Goal: Transaction & Acquisition: Purchase product/service

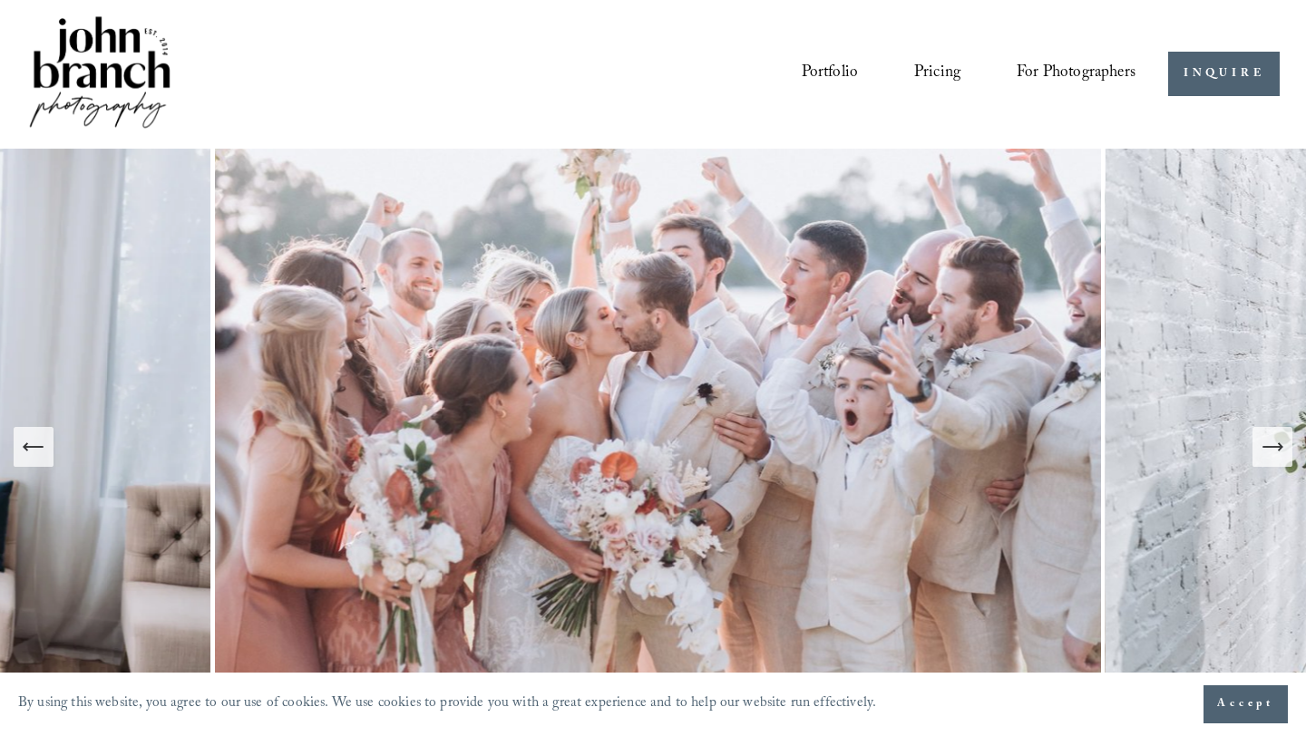
click at [1270, 462] on button "Next Slide" at bounding box center [1273, 447] width 40 height 40
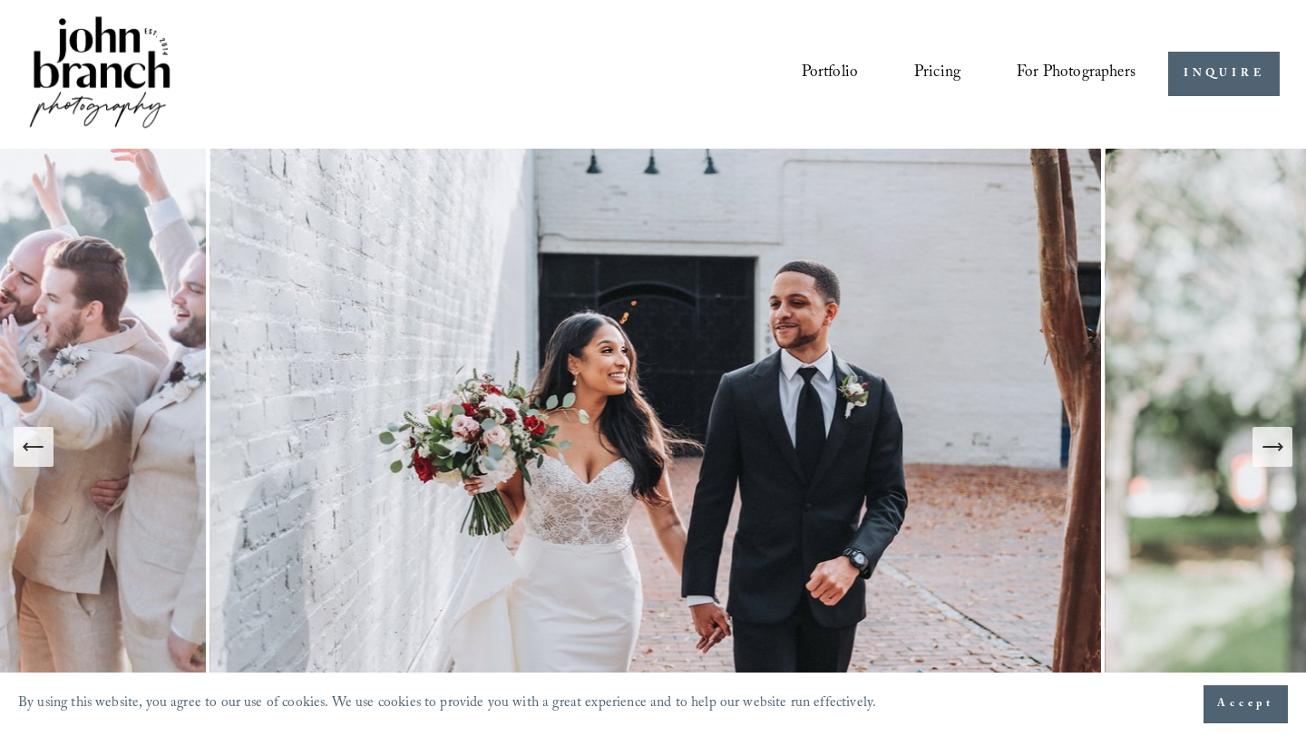
click at [1270, 462] on button "Next Slide" at bounding box center [1273, 447] width 40 height 40
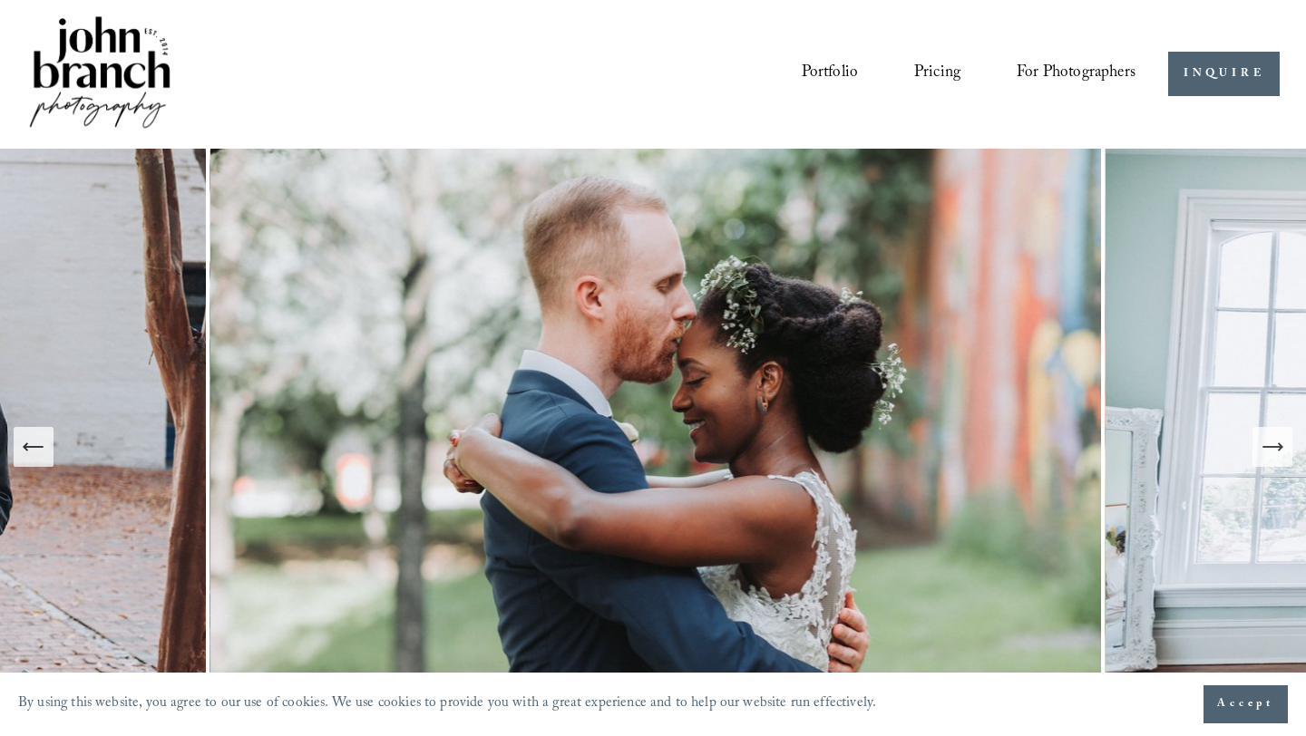
click at [1269, 462] on button "Next Slide" at bounding box center [1273, 447] width 40 height 40
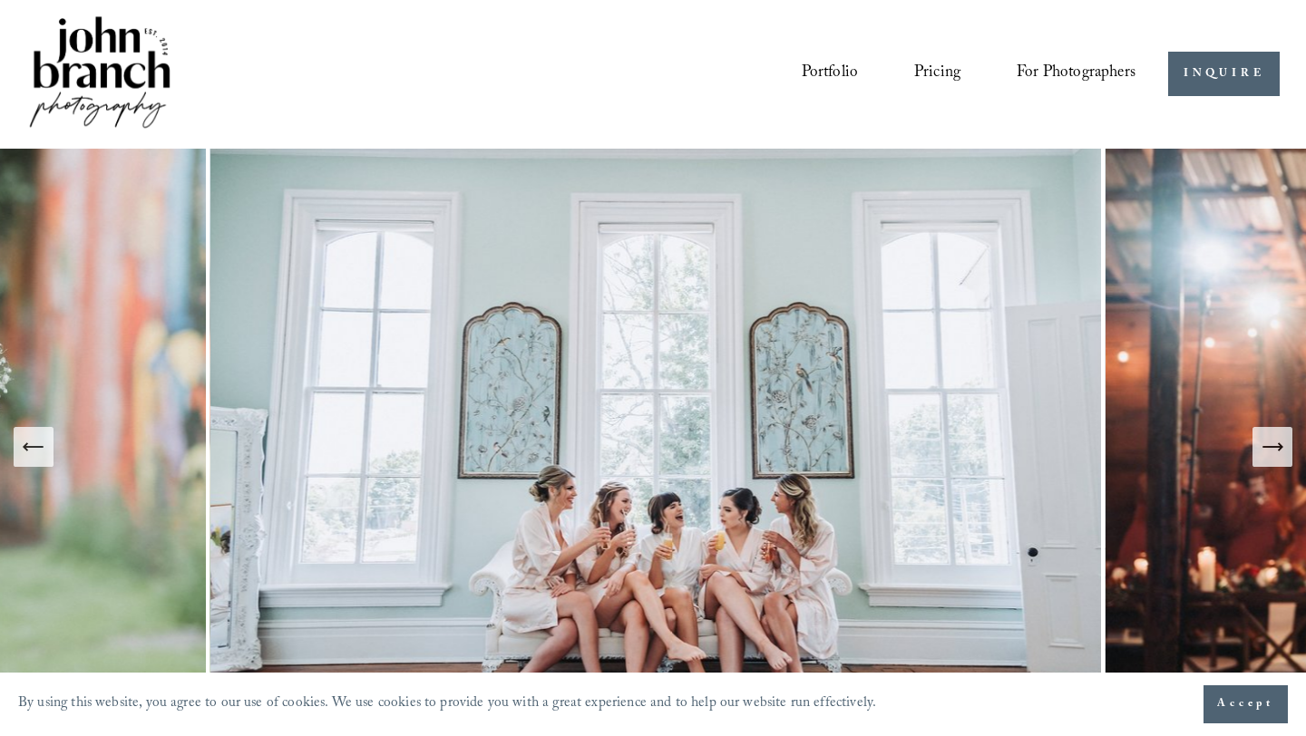
click at [1268, 462] on button "Next Slide" at bounding box center [1273, 447] width 40 height 40
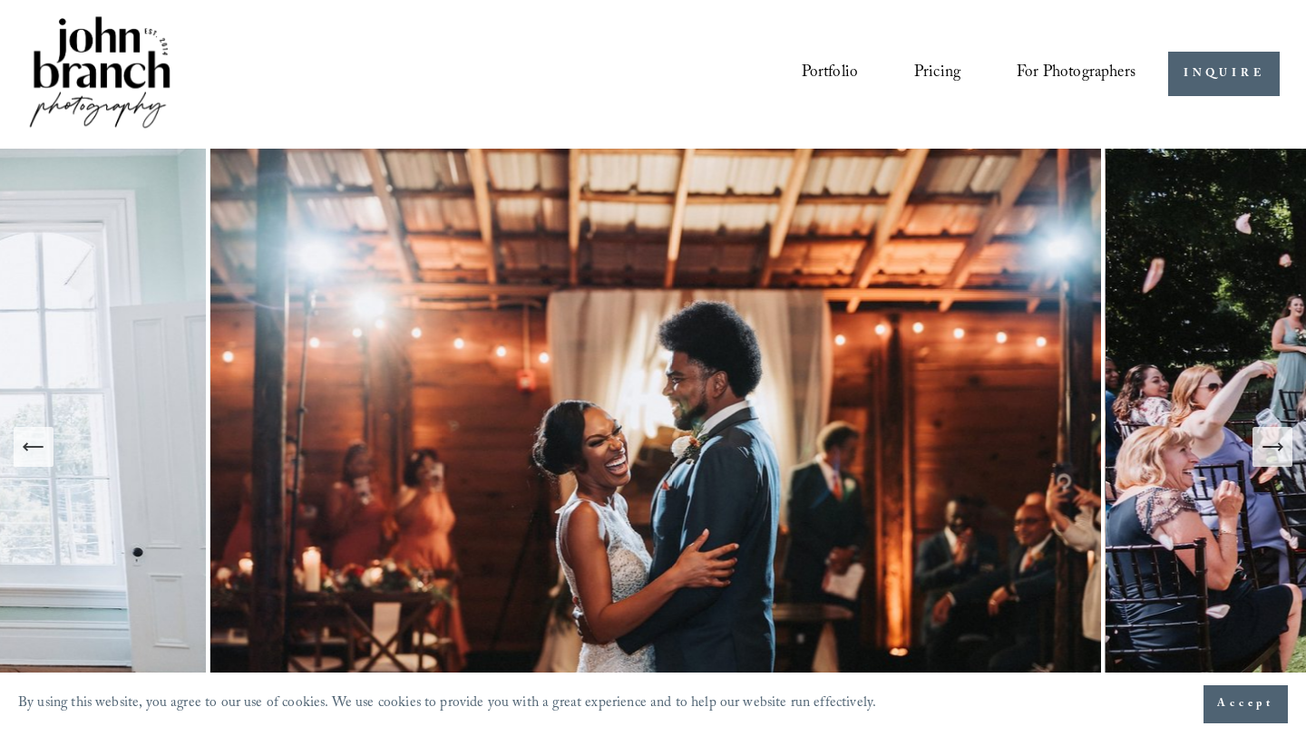
click at [1268, 462] on button "Next Slide" at bounding box center [1273, 447] width 40 height 40
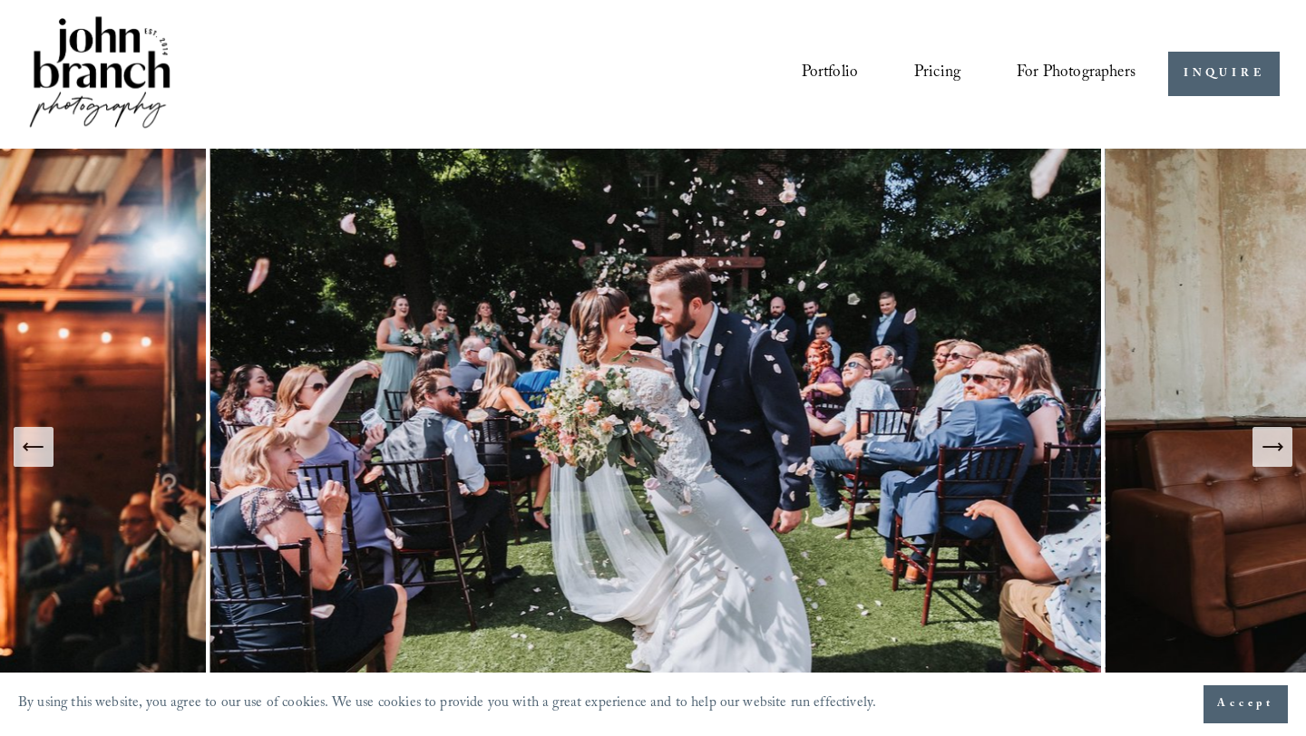
click at [1268, 462] on button "Next Slide" at bounding box center [1273, 447] width 40 height 40
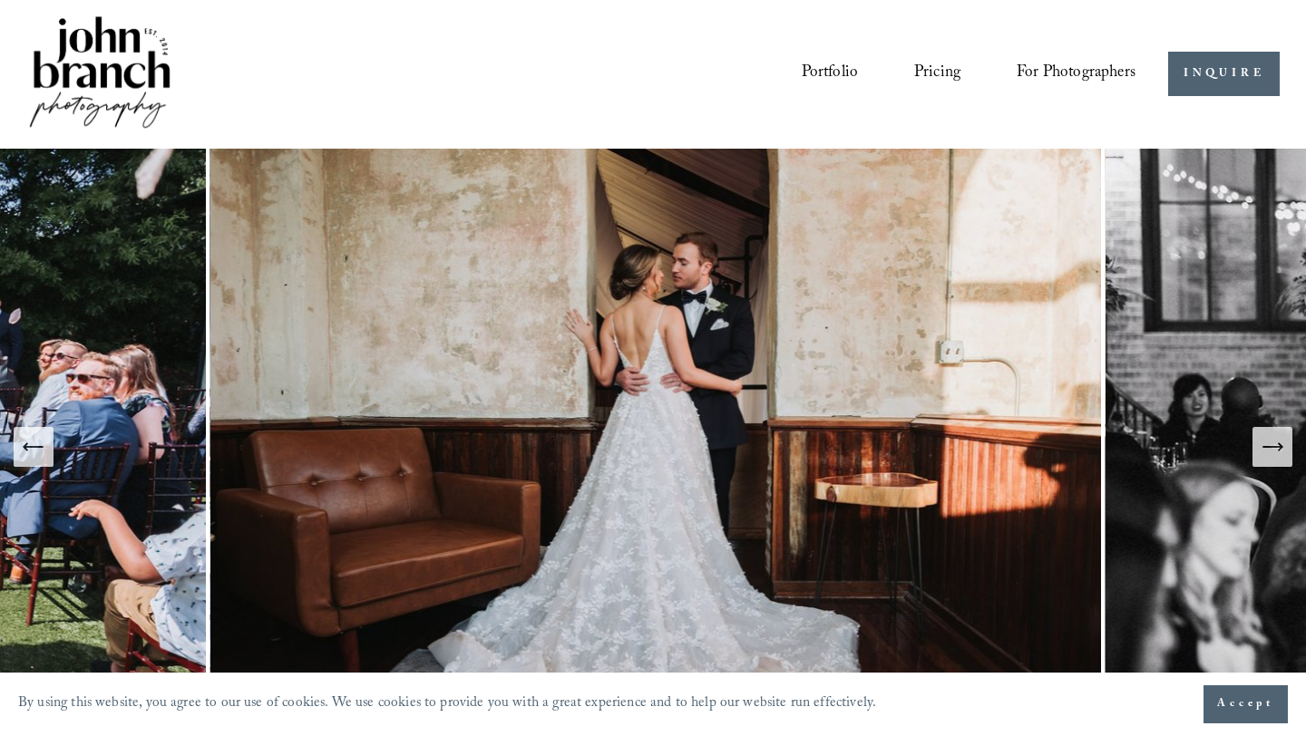
click at [1268, 462] on button "Next Slide" at bounding box center [1273, 447] width 40 height 40
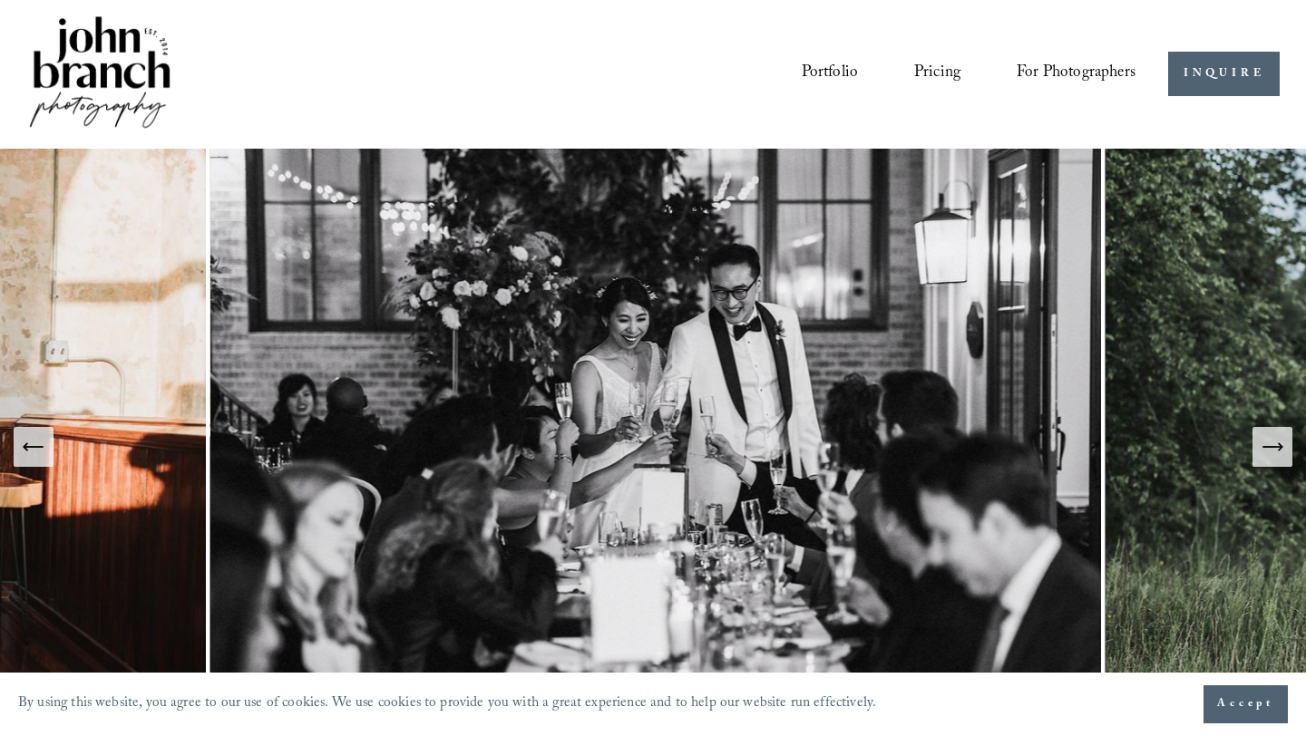
click at [1268, 462] on button "Next Slide" at bounding box center [1273, 447] width 40 height 40
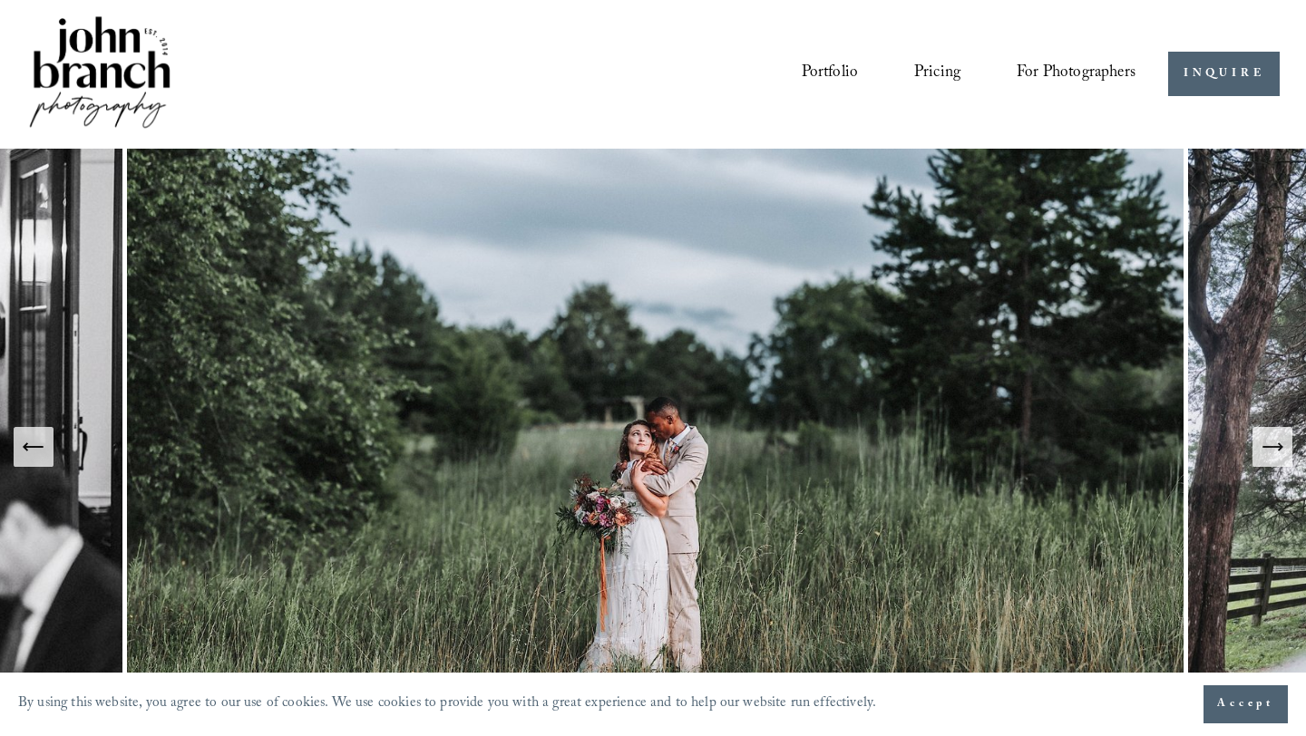
click at [1268, 462] on button "Next Slide" at bounding box center [1273, 447] width 40 height 40
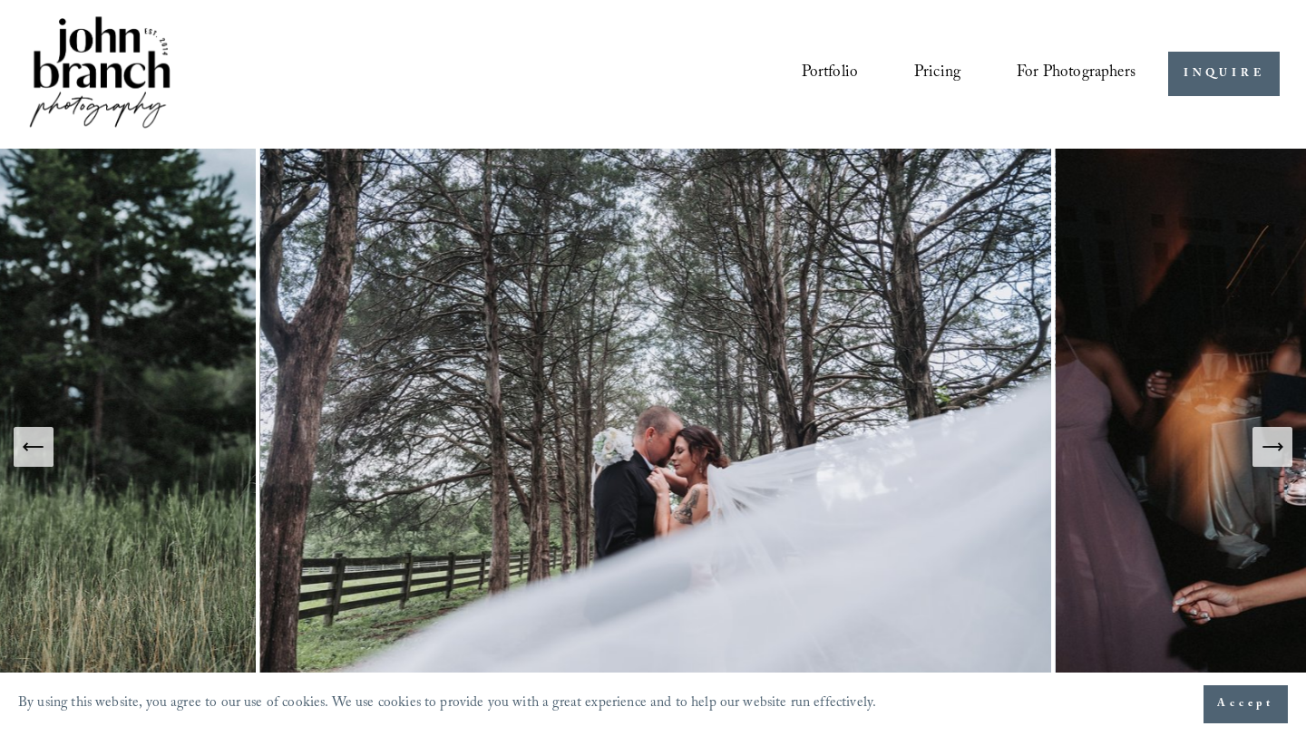
click at [1268, 462] on button "Next Slide" at bounding box center [1273, 447] width 40 height 40
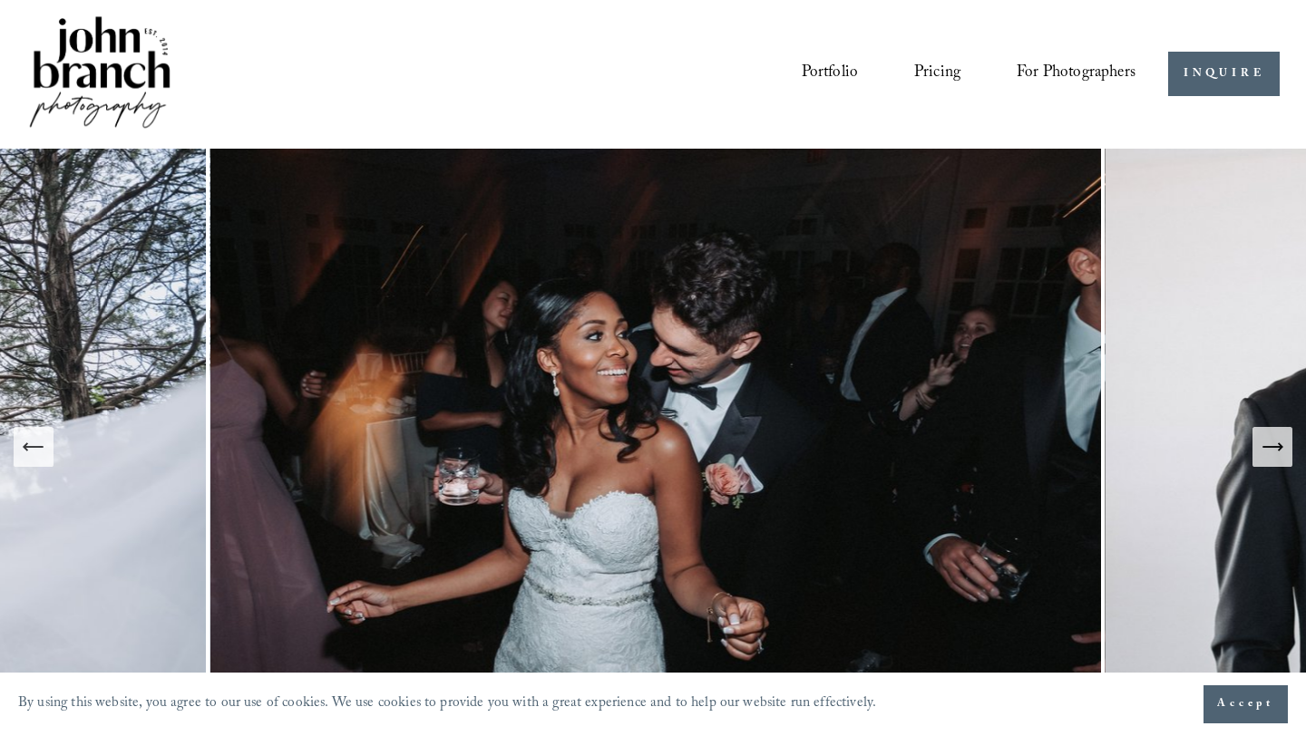
click at [1265, 460] on button "Next Slide" at bounding box center [1273, 447] width 40 height 40
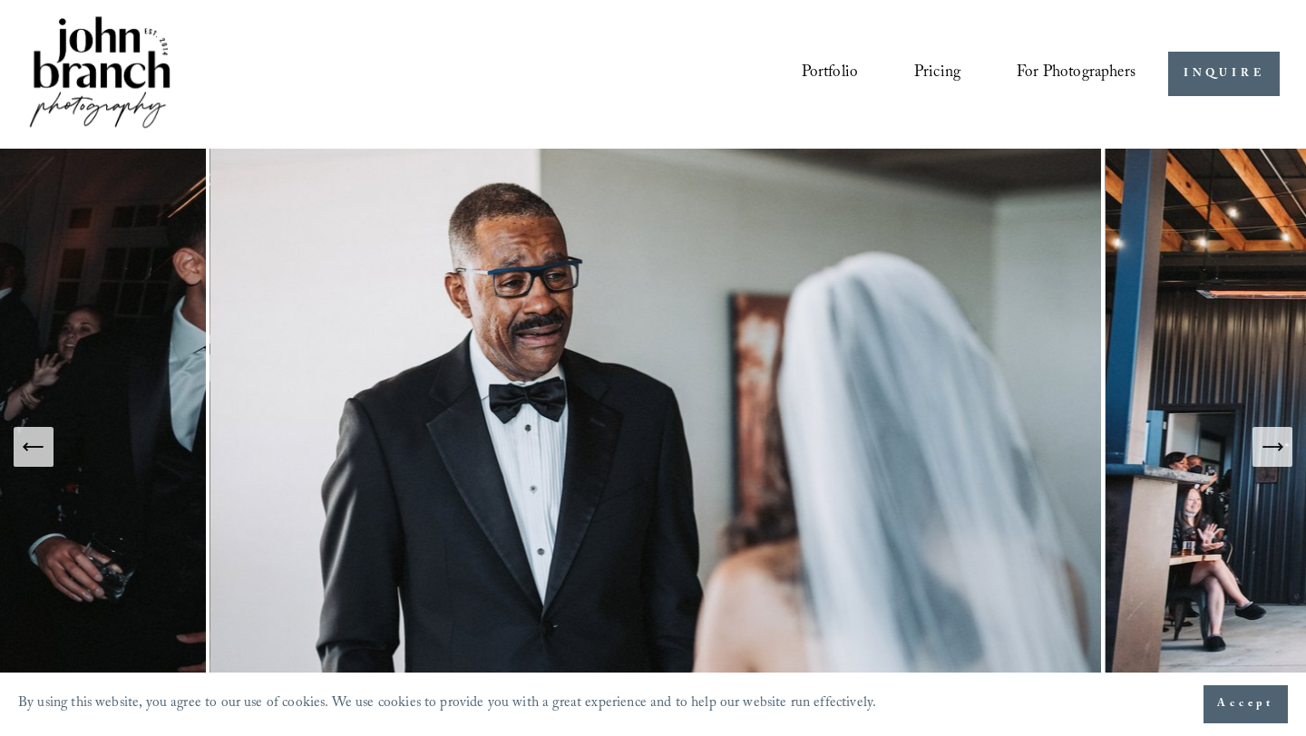
click at [1265, 460] on button "Next Slide" at bounding box center [1273, 447] width 40 height 40
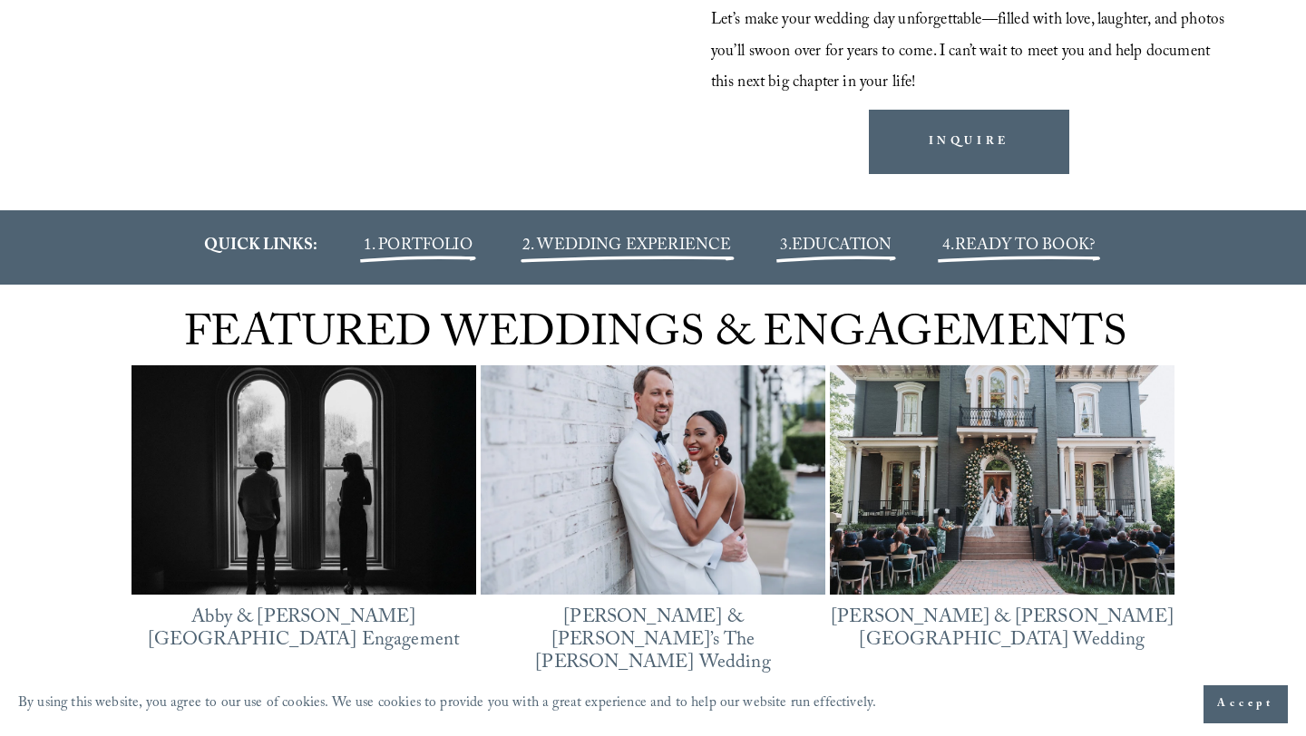
scroll to position [2055, 0]
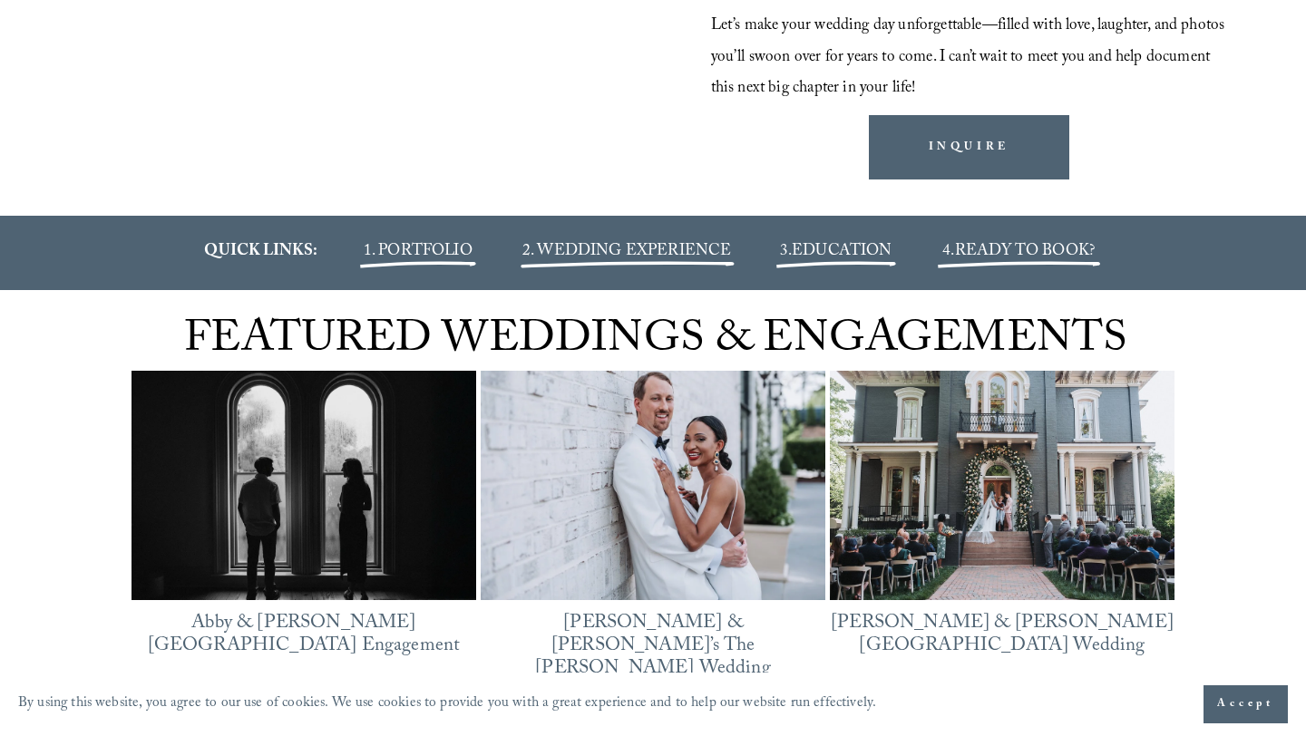
click at [594, 266] on span "2. WEDDING EXPERIENCE" at bounding box center [627, 252] width 210 height 26
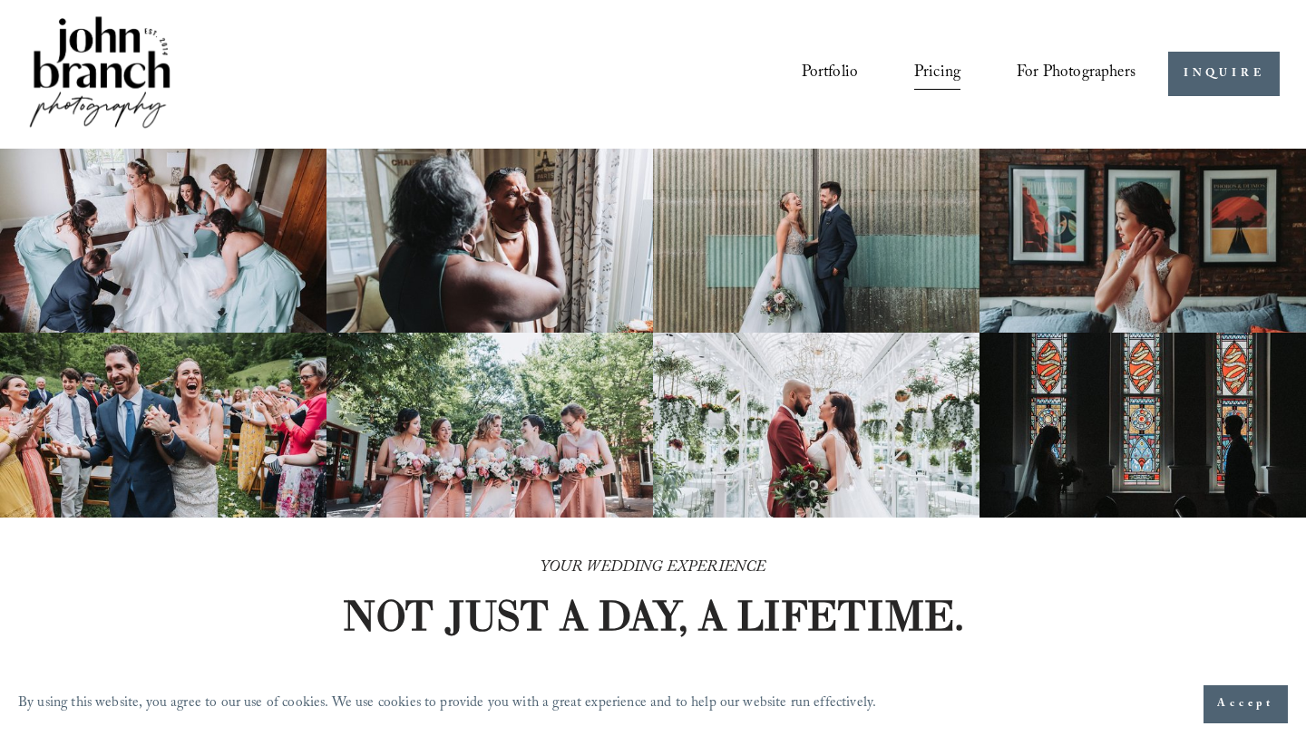
click at [946, 74] on link "Pricing" at bounding box center [937, 74] width 46 height 34
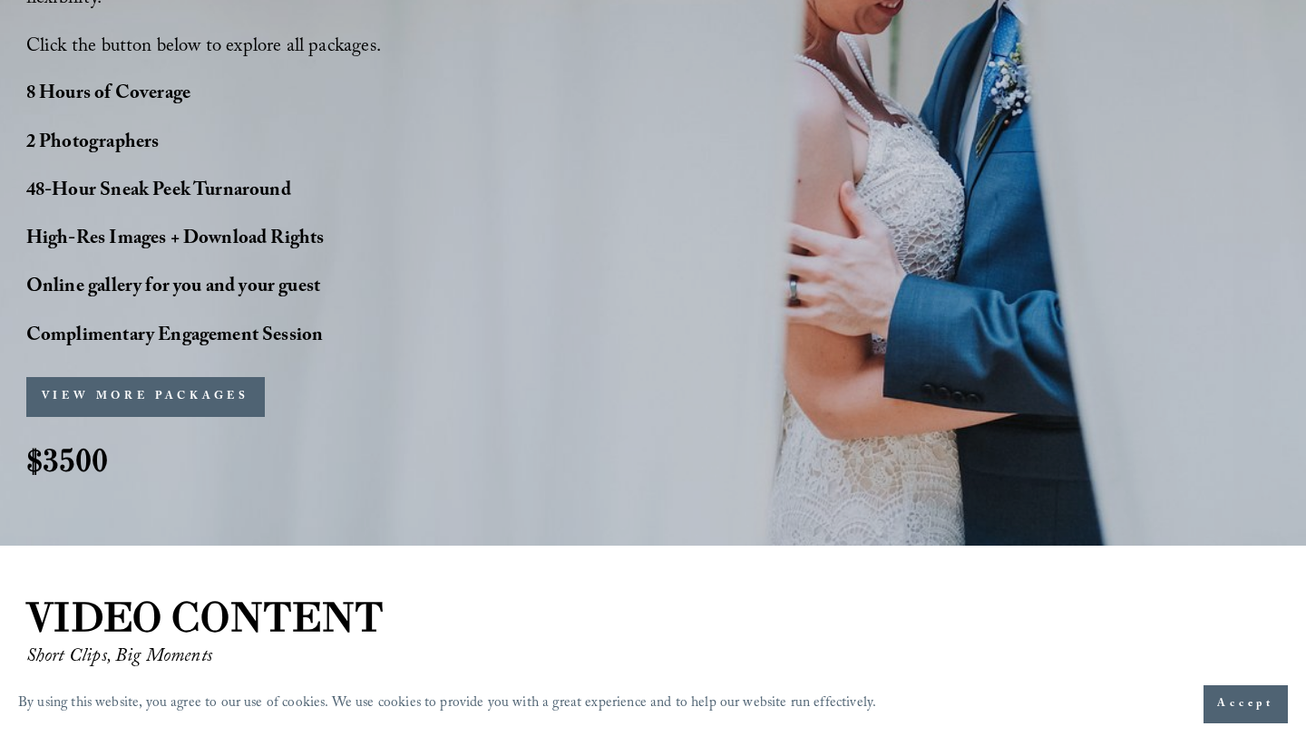
scroll to position [1621, 0]
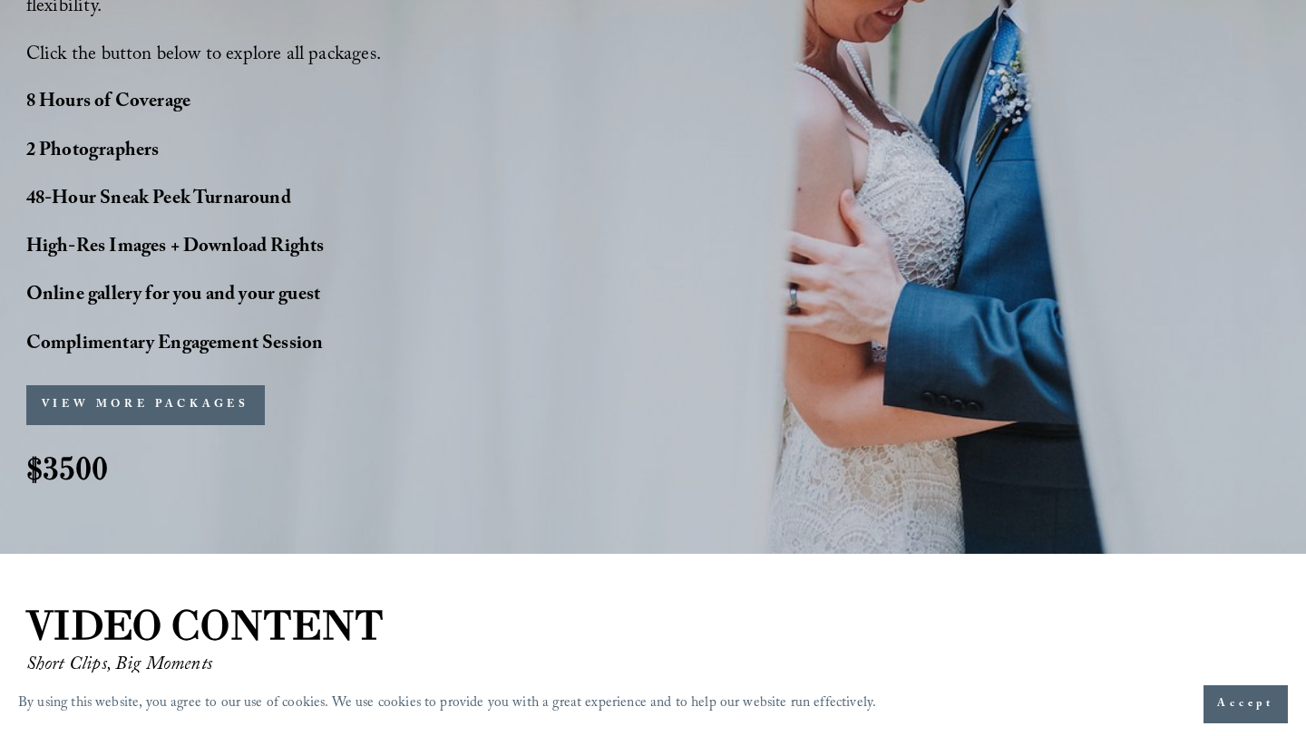
click at [229, 385] on button "VIEW MORE PACKAGES" at bounding box center [145, 405] width 239 height 40
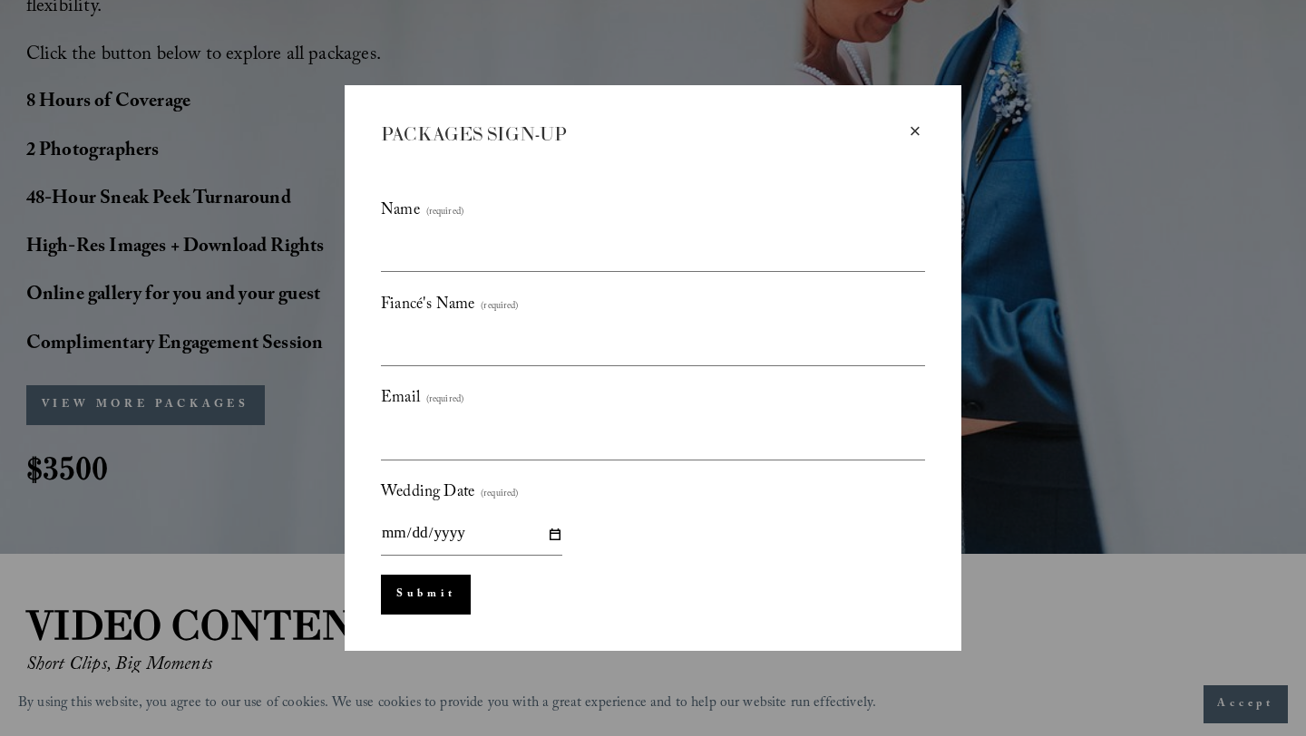
click at [920, 130] on div "×" at bounding box center [915, 132] width 20 height 20
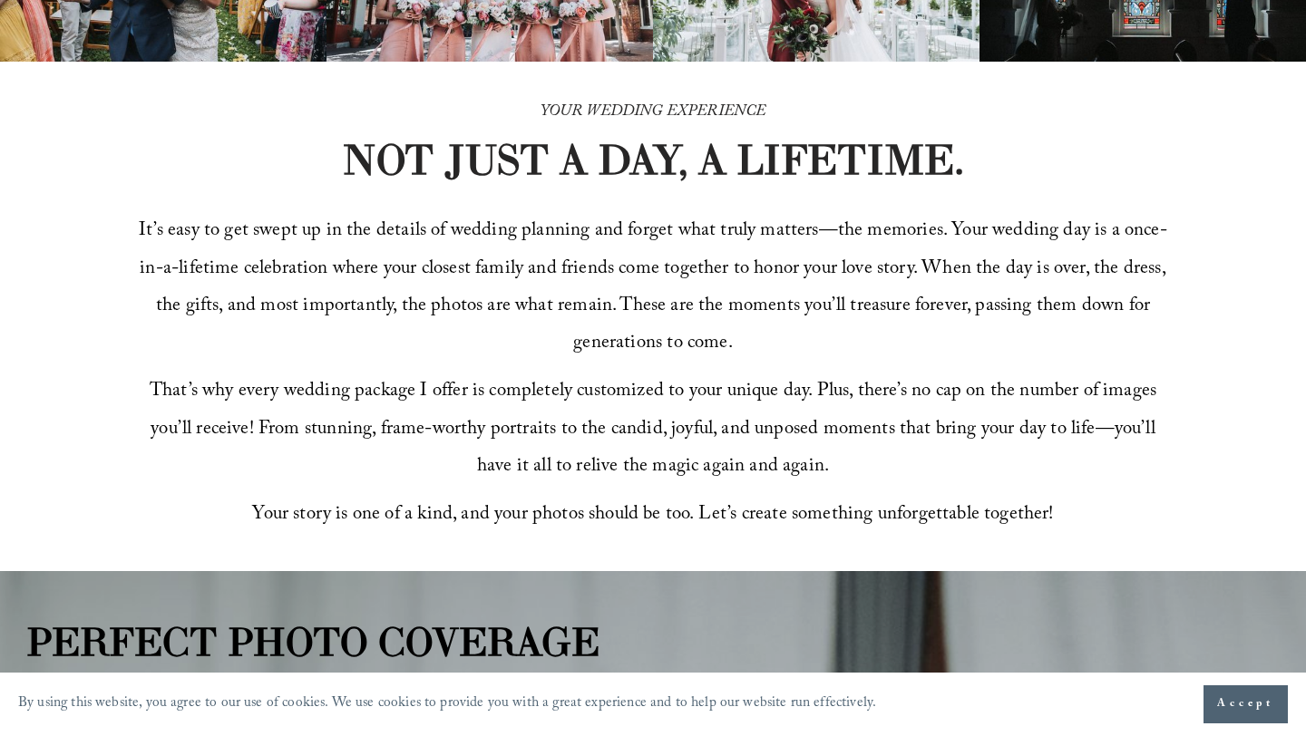
scroll to position [0, 0]
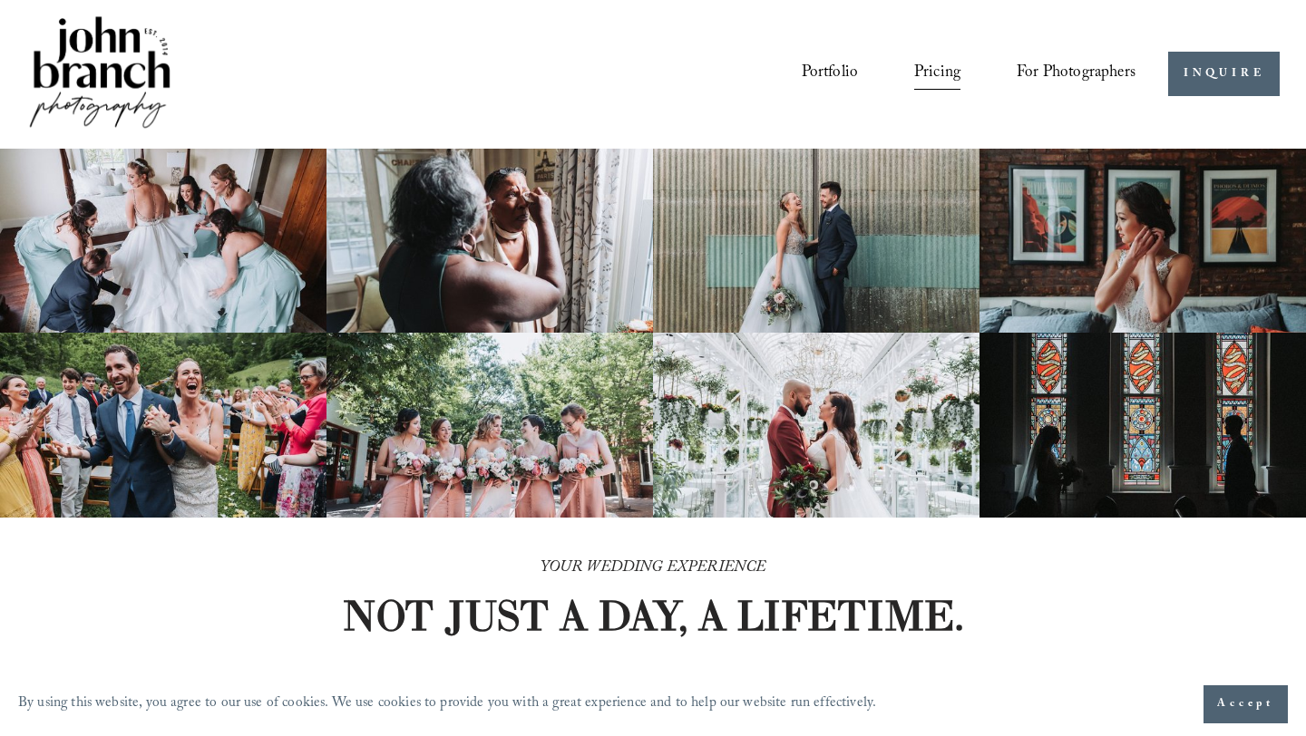
click at [1063, 76] on span "For Photographers" at bounding box center [1076, 74] width 119 height 31
click at [0, 0] on span "Presets" at bounding box center [0, 0] width 0 height 0
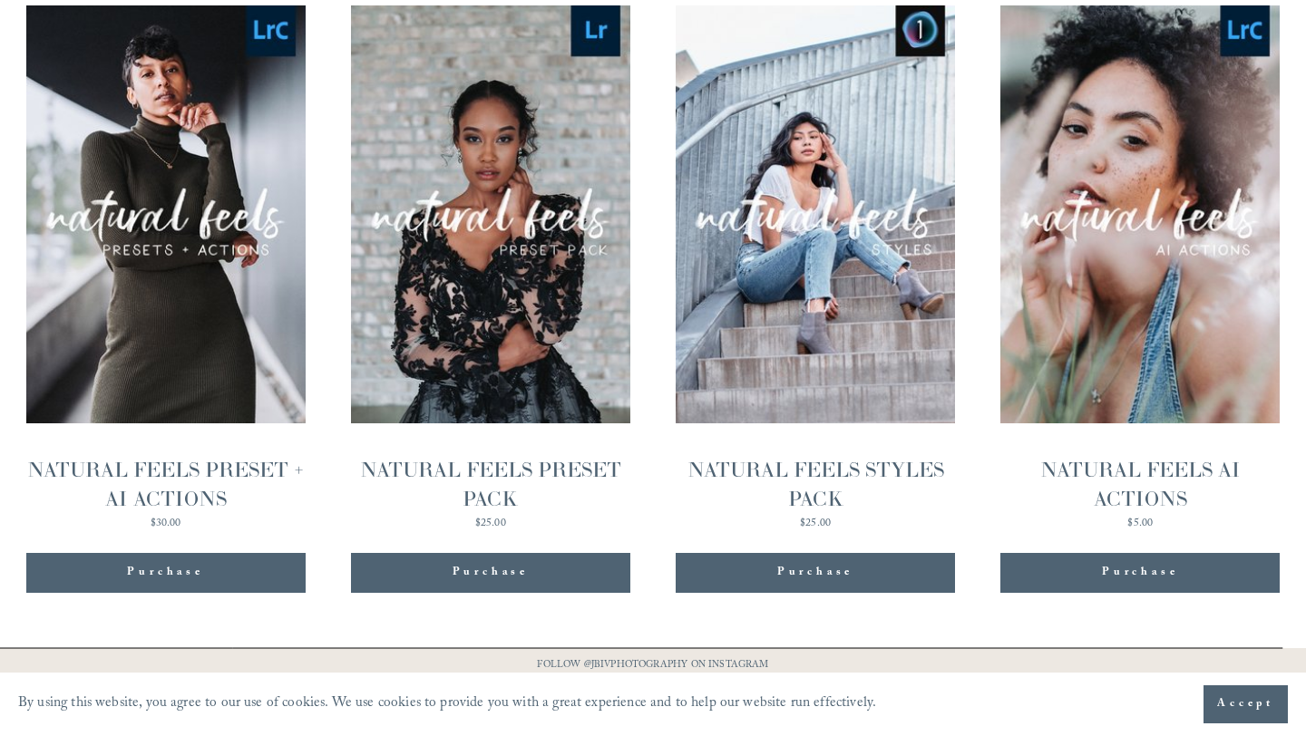
scroll to position [1878, 0]
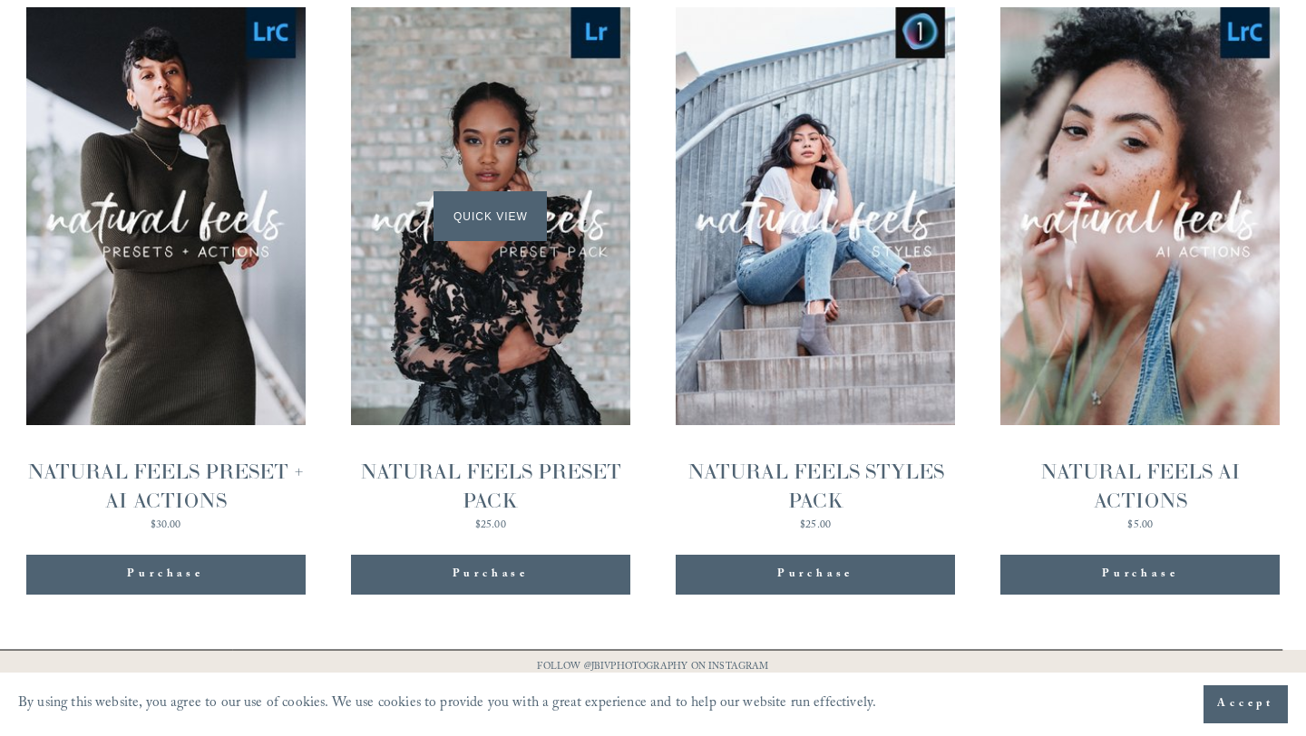
click at [473, 346] on div "Quick View" at bounding box center [490, 216] width 279 height 419
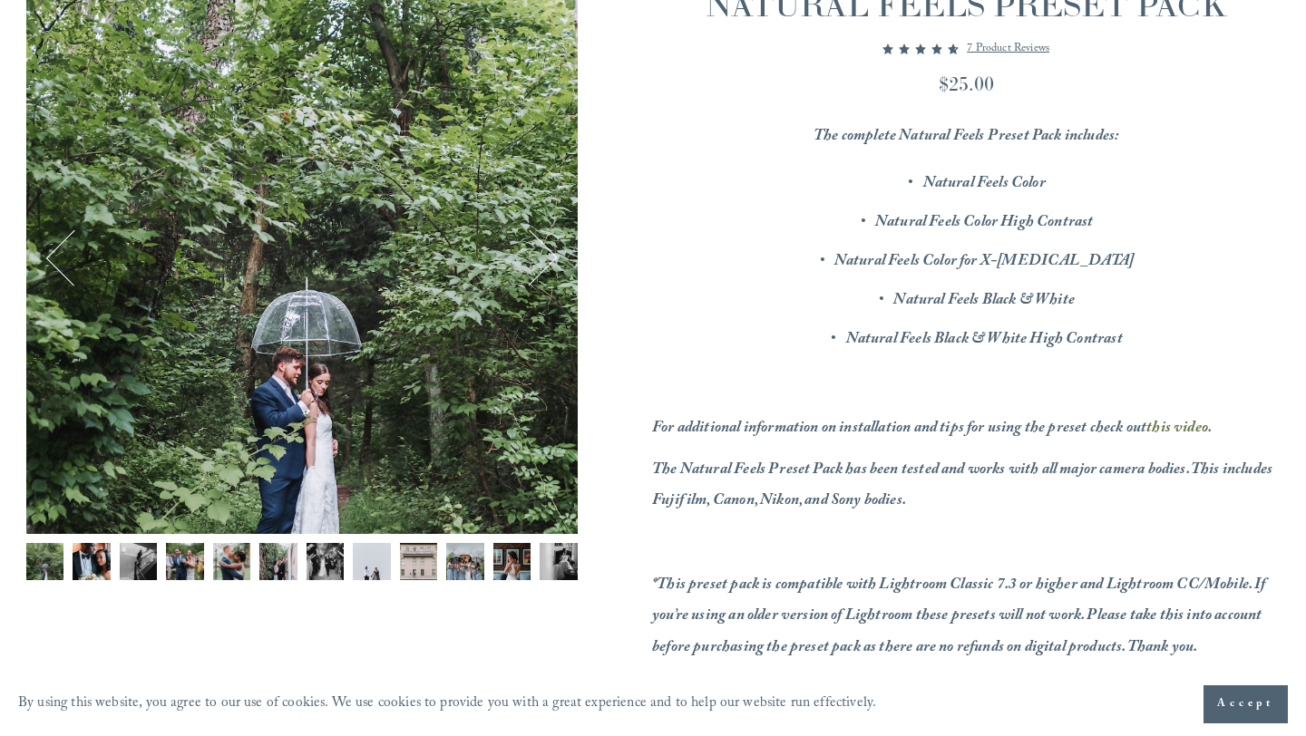
scroll to position [266, 0]
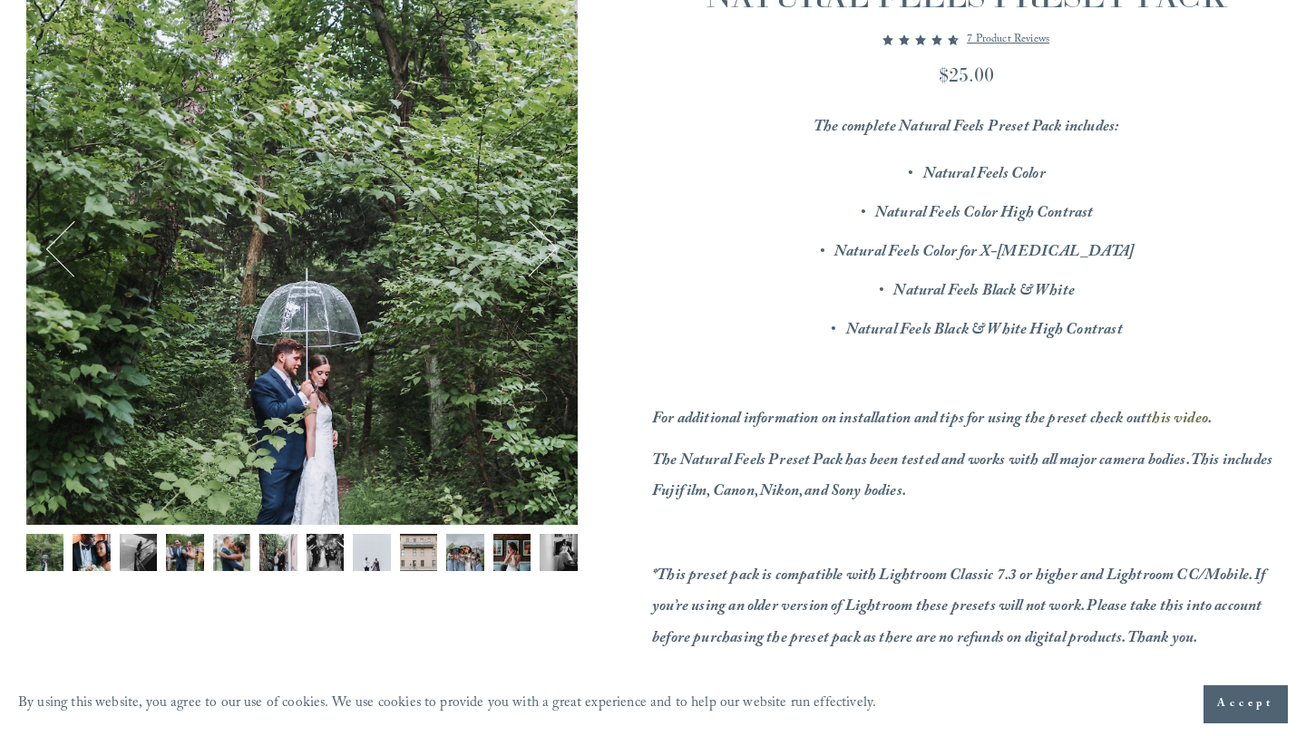
click at [181, 559] on img "Image 4 of 12" at bounding box center [185, 553] width 38 height 38
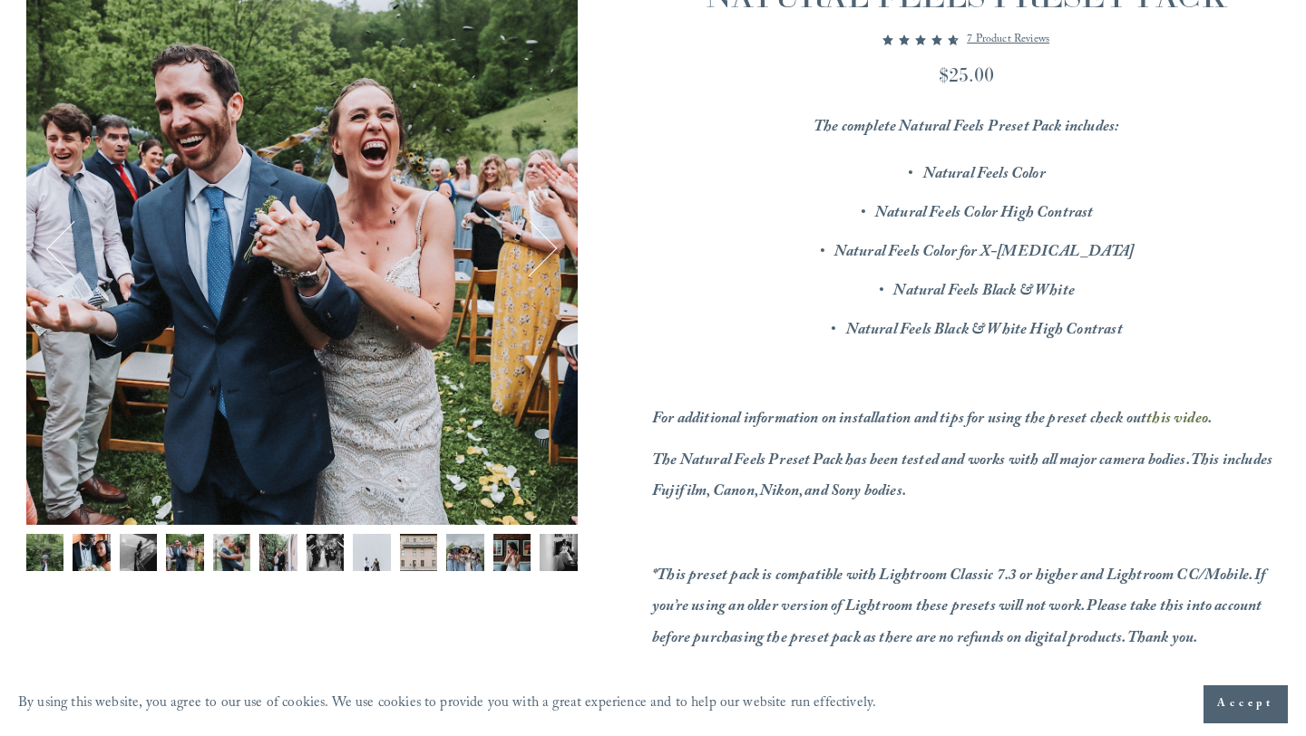
click at [331, 546] on img "Image 7 of 12" at bounding box center [326, 553] width 38 height 38
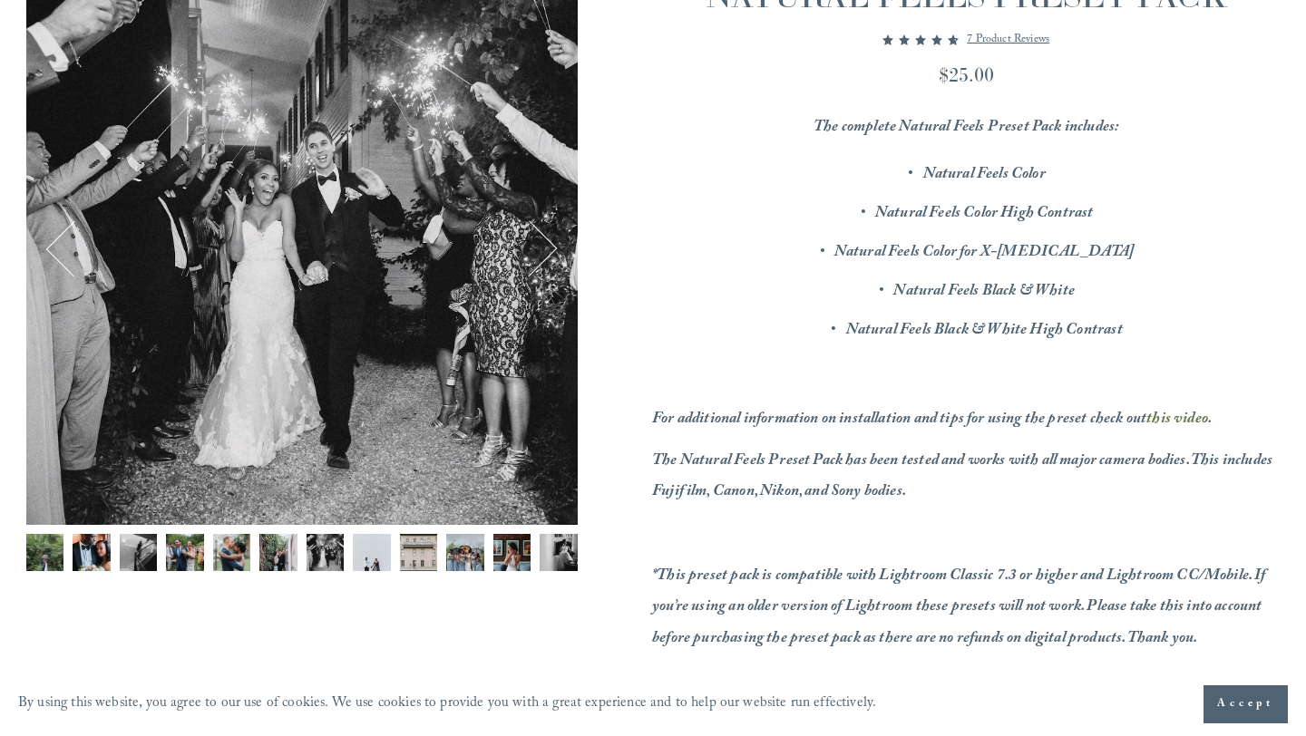
click at [416, 543] on img "Image 9 of 12" at bounding box center [419, 553] width 38 height 38
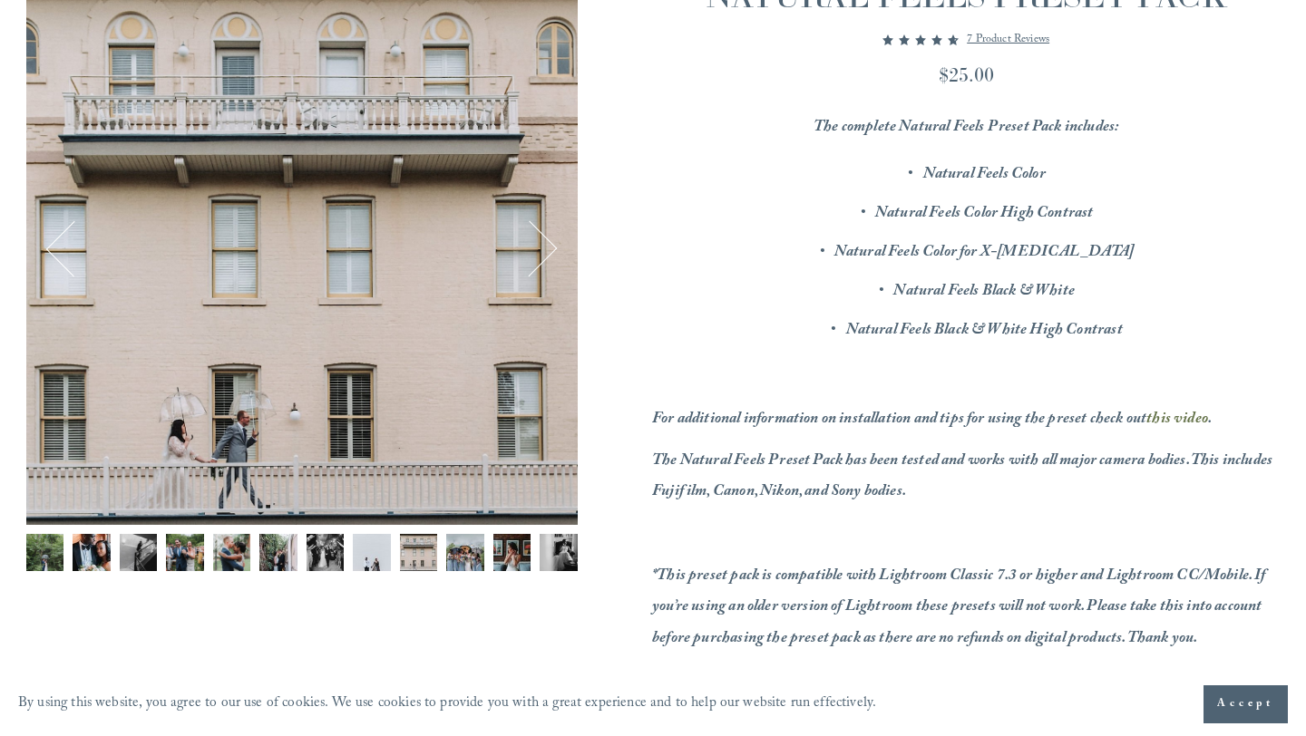
click at [464, 548] on img "Image 10 of 12" at bounding box center [465, 553] width 38 height 38
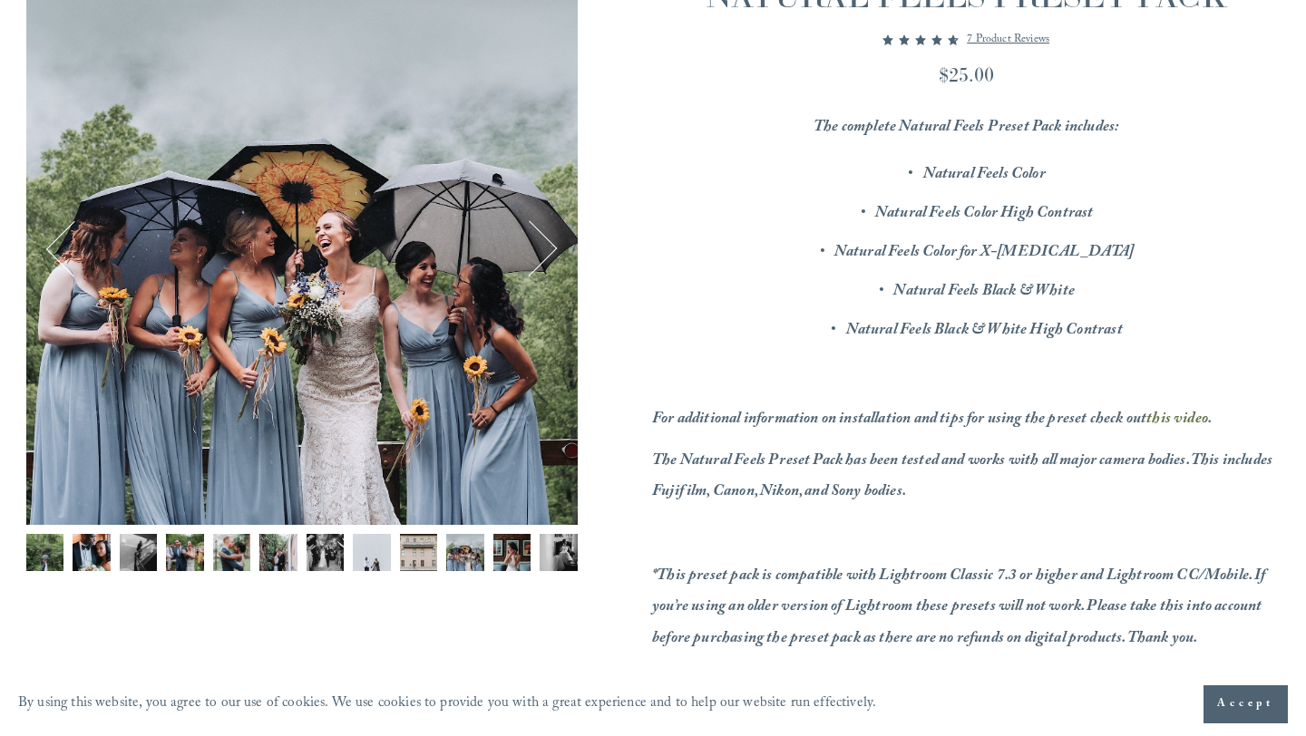
click at [506, 550] on img "Image 11 of 12" at bounding box center [512, 553] width 38 height 38
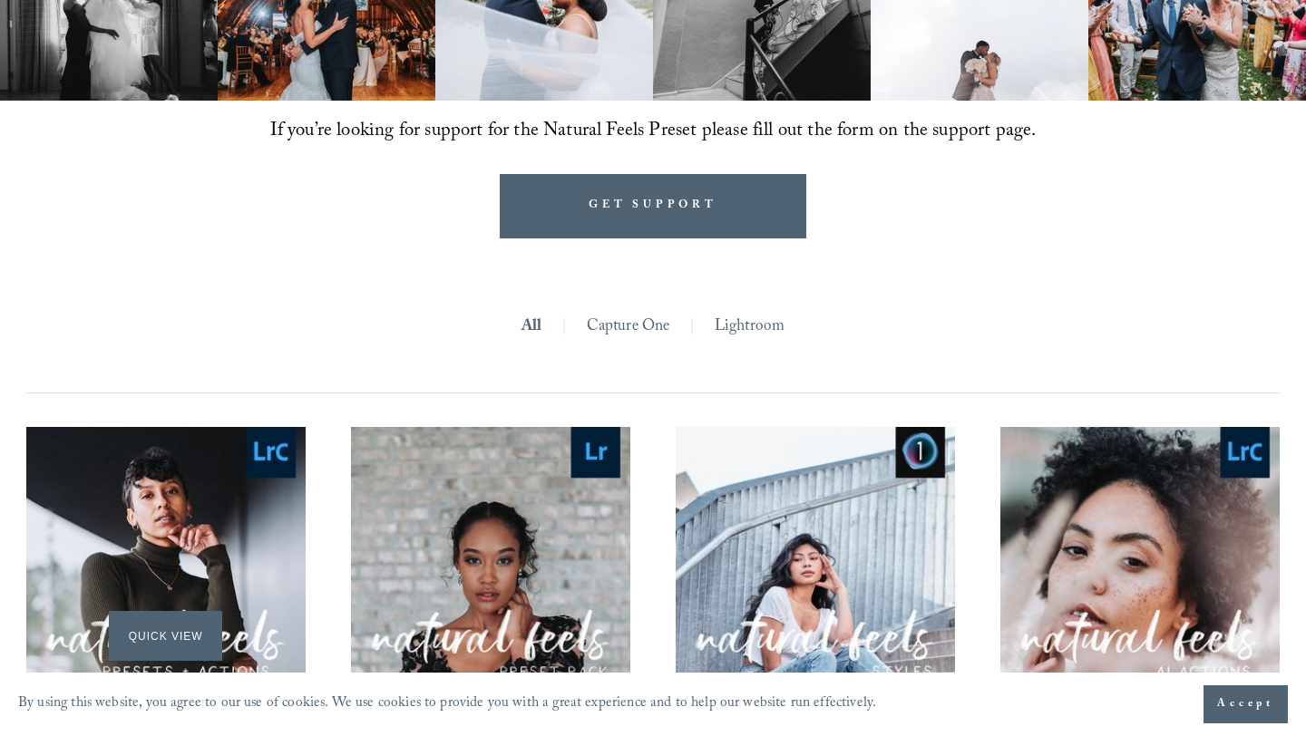
scroll to position [1458, 0]
click at [641, 325] on link "Capture One" at bounding box center [628, 328] width 83 height 31
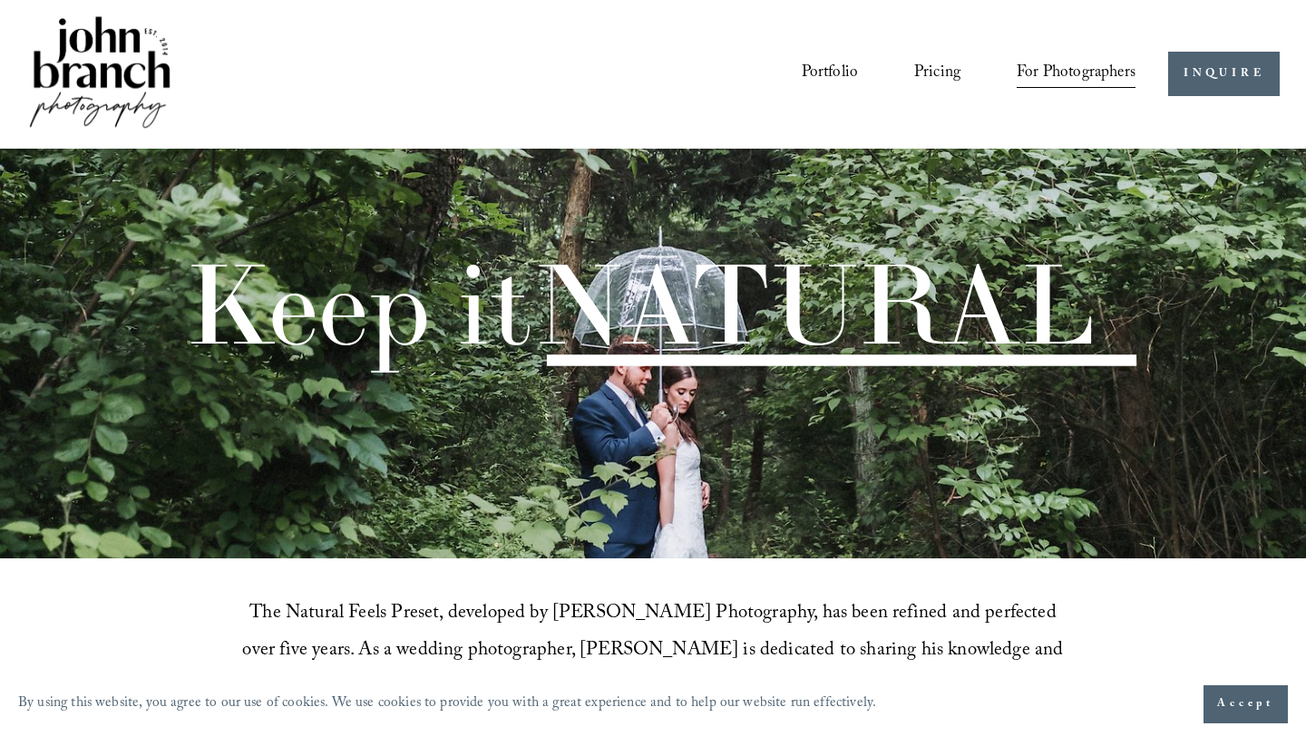
click at [0, 0] on span "Education" at bounding box center [0, 0] width 0 height 0
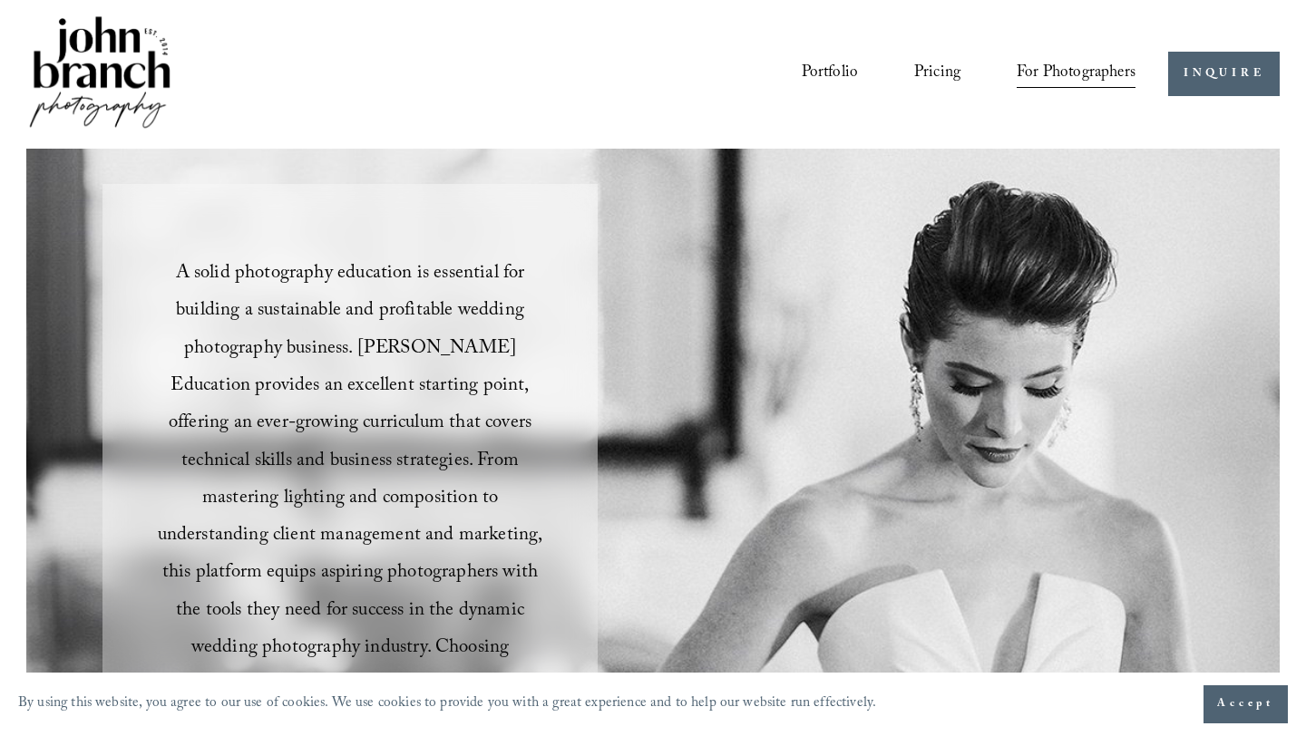
click at [0, 0] on link "Courses" at bounding box center [0, 0] width 0 height 0
